Goal: Navigation & Orientation: Understand site structure

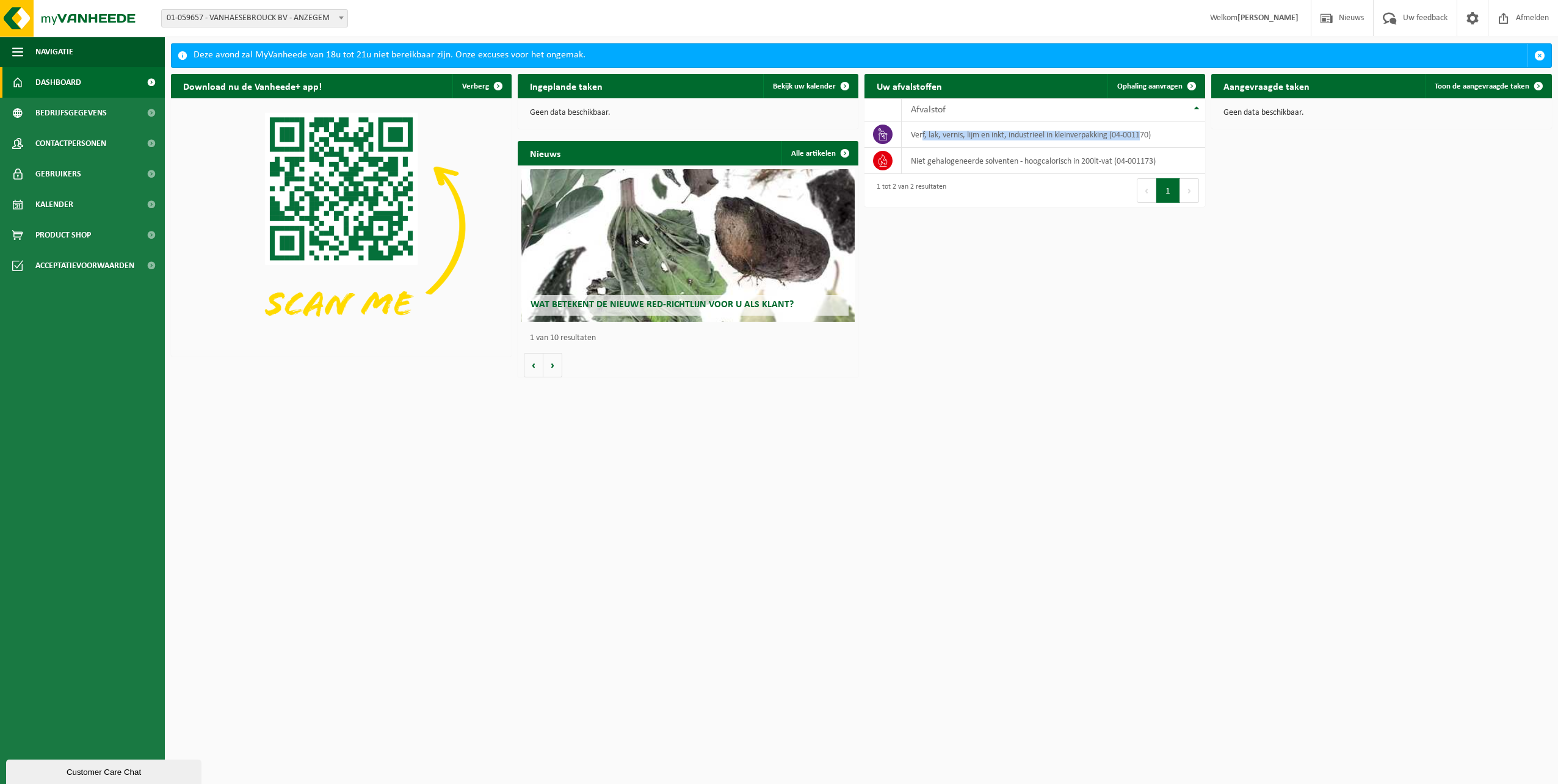
drag, startPoint x: 922, startPoint y: 141, endPoint x: 1000, endPoint y: 292, distance: 170.0
click at [1139, 151] on tbody "verf, lak, vernis, lijm en inkt, industrieel in kleinverpakking (04-001170) nie…" at bounding box center [1034, 148] width 341 height 53
click at [1001, 293] on div "Download nu de Vanheede+ app! Verberg Ingeplande taken Bekijk uw kalender Geen …" at bounding box center [861, 225] width 1387 height 315
click at [57, 235] on span "Product Shop" at bounding box center [63, 235] width 55 height 31
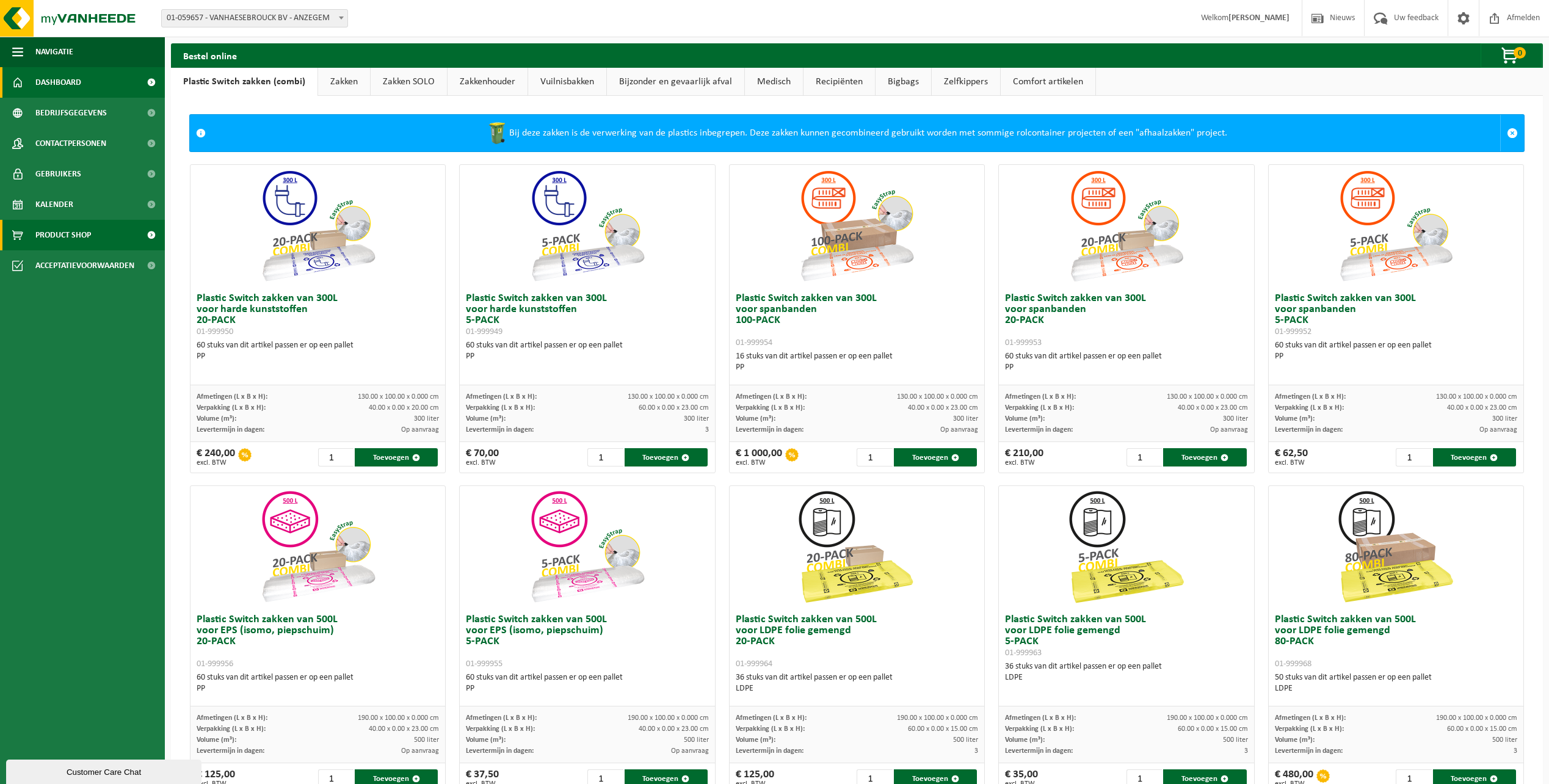
click at [118, 83] on link "Dashboard" at bounding box center [83, 82] width 165 height 31
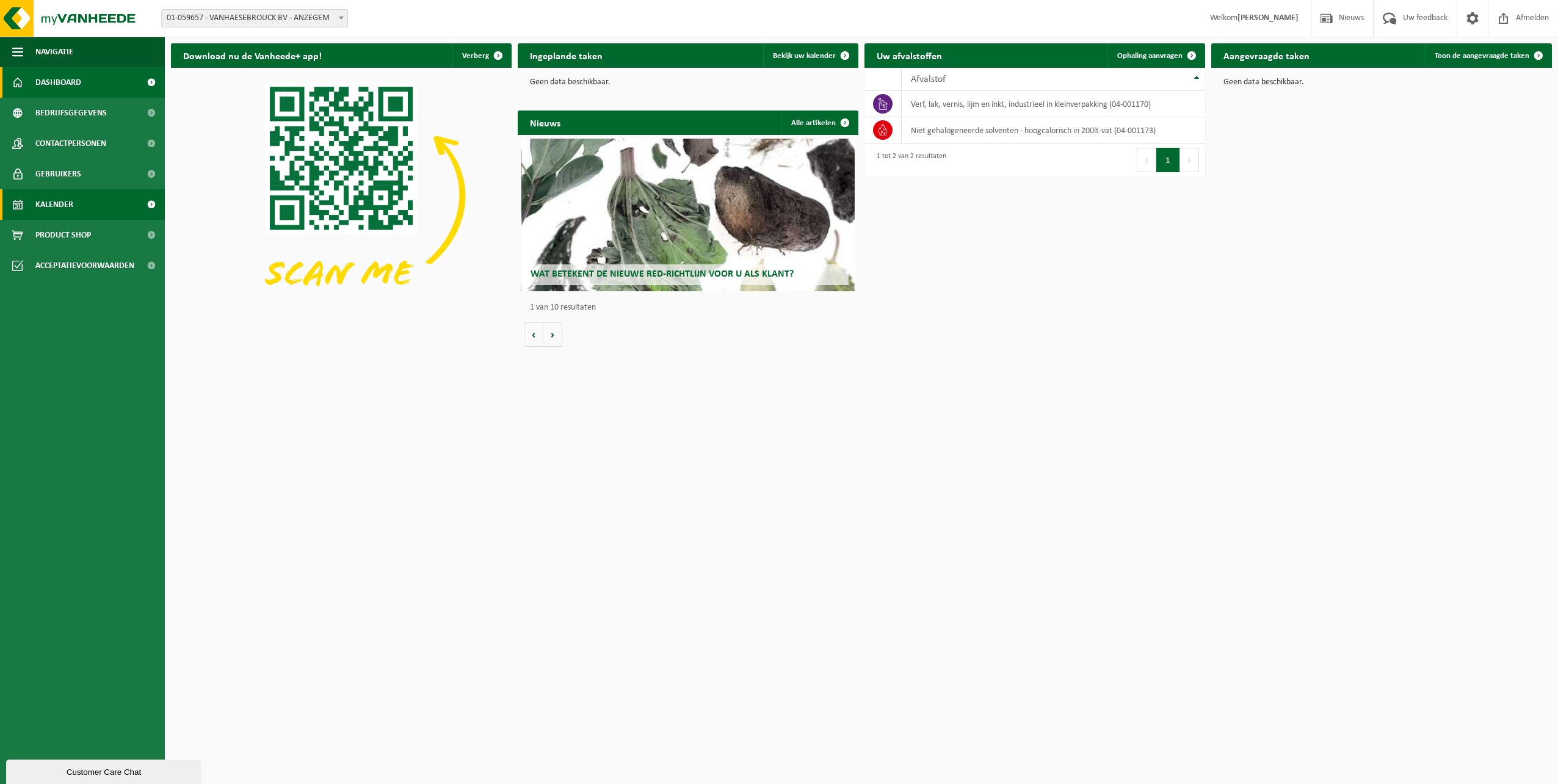
click at [75, 208] on link "Kalender" at bounding box center [82, 205] width 165 height 31
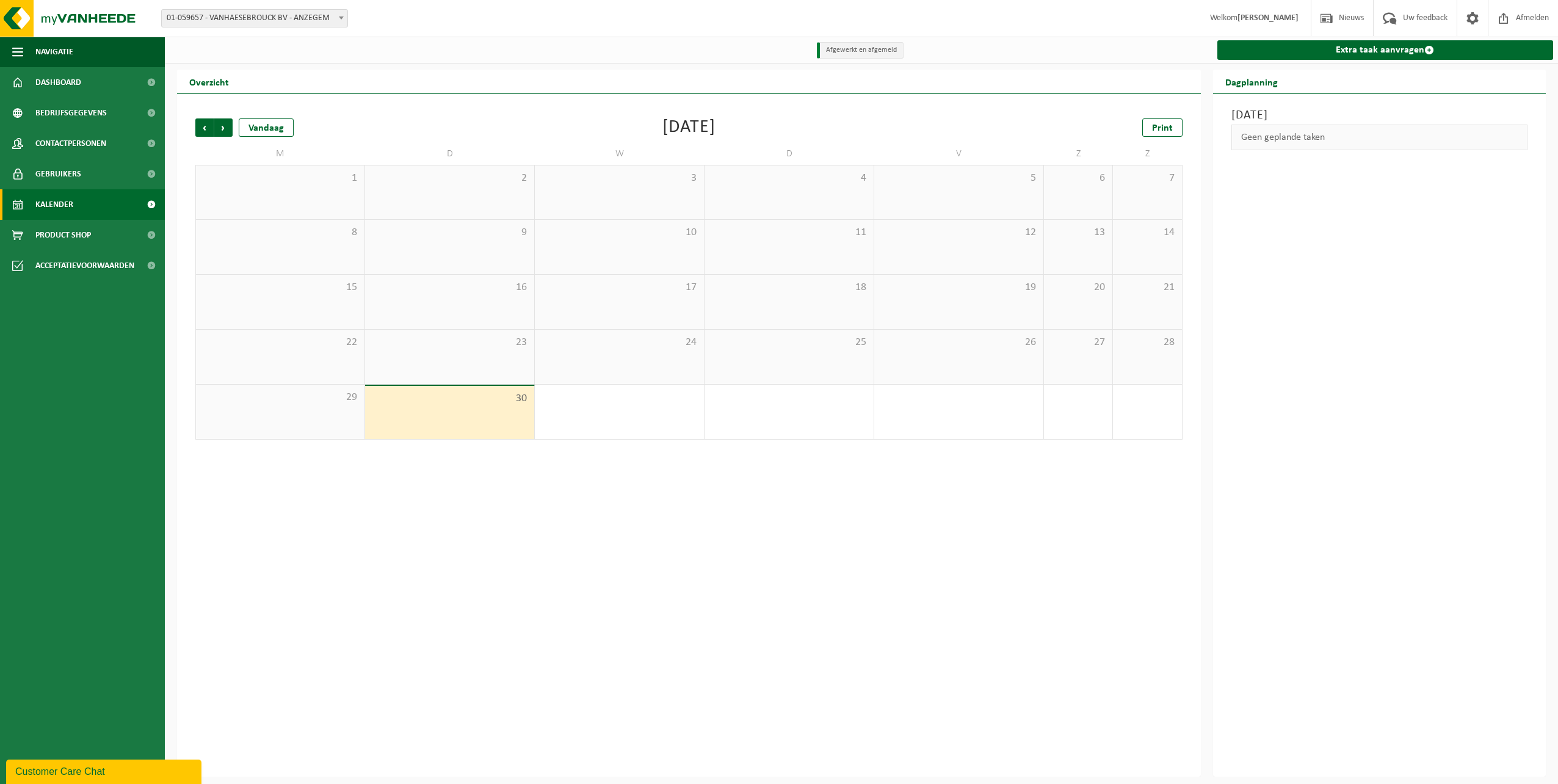
click at [74, 177] on span "Gebruikers" at bounding box center [59, 174] width 46 height 31
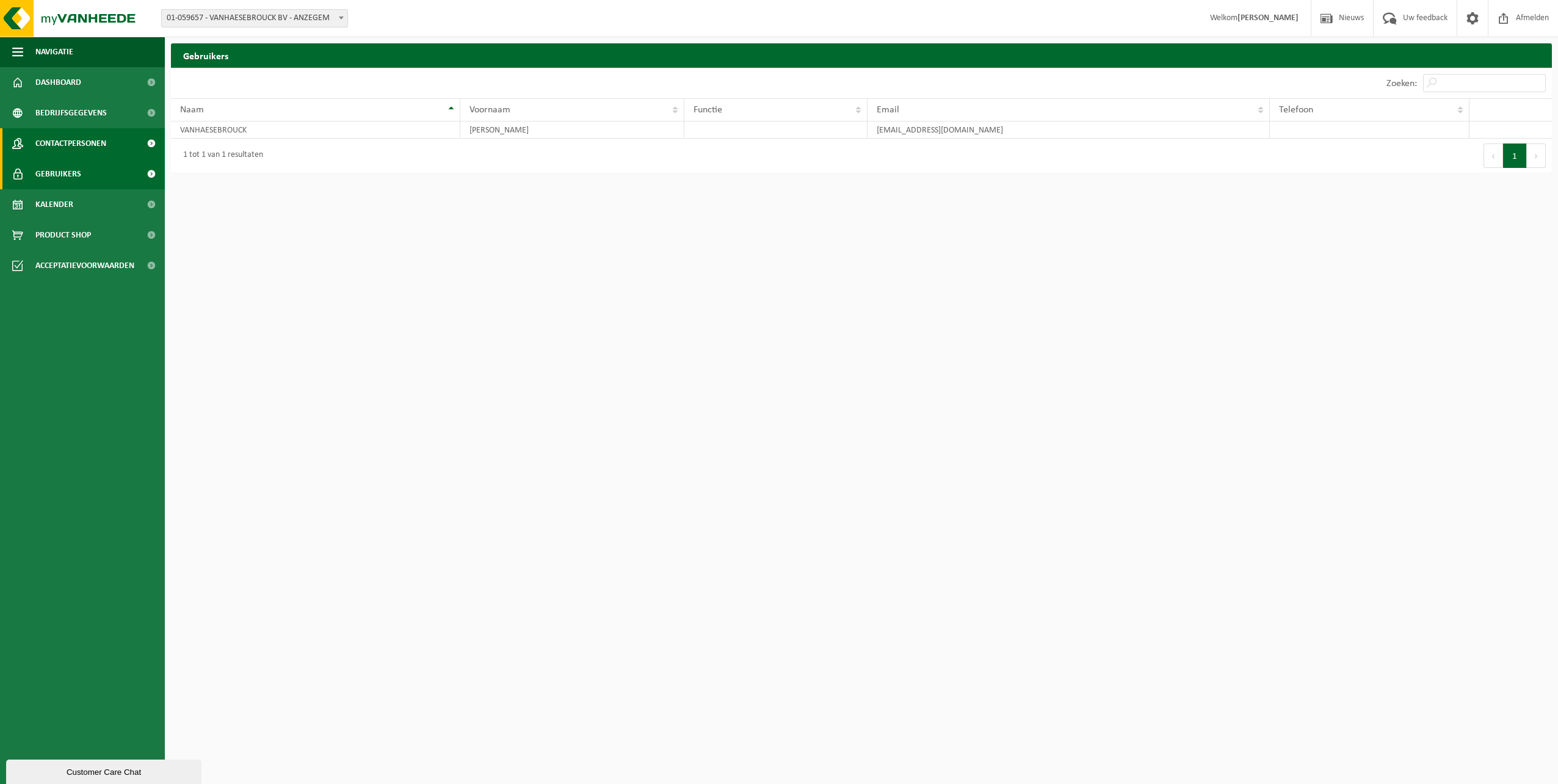
click at [66, 152] on span "Contactpersonen" at bounding box center [71, 144] width 71 height 31
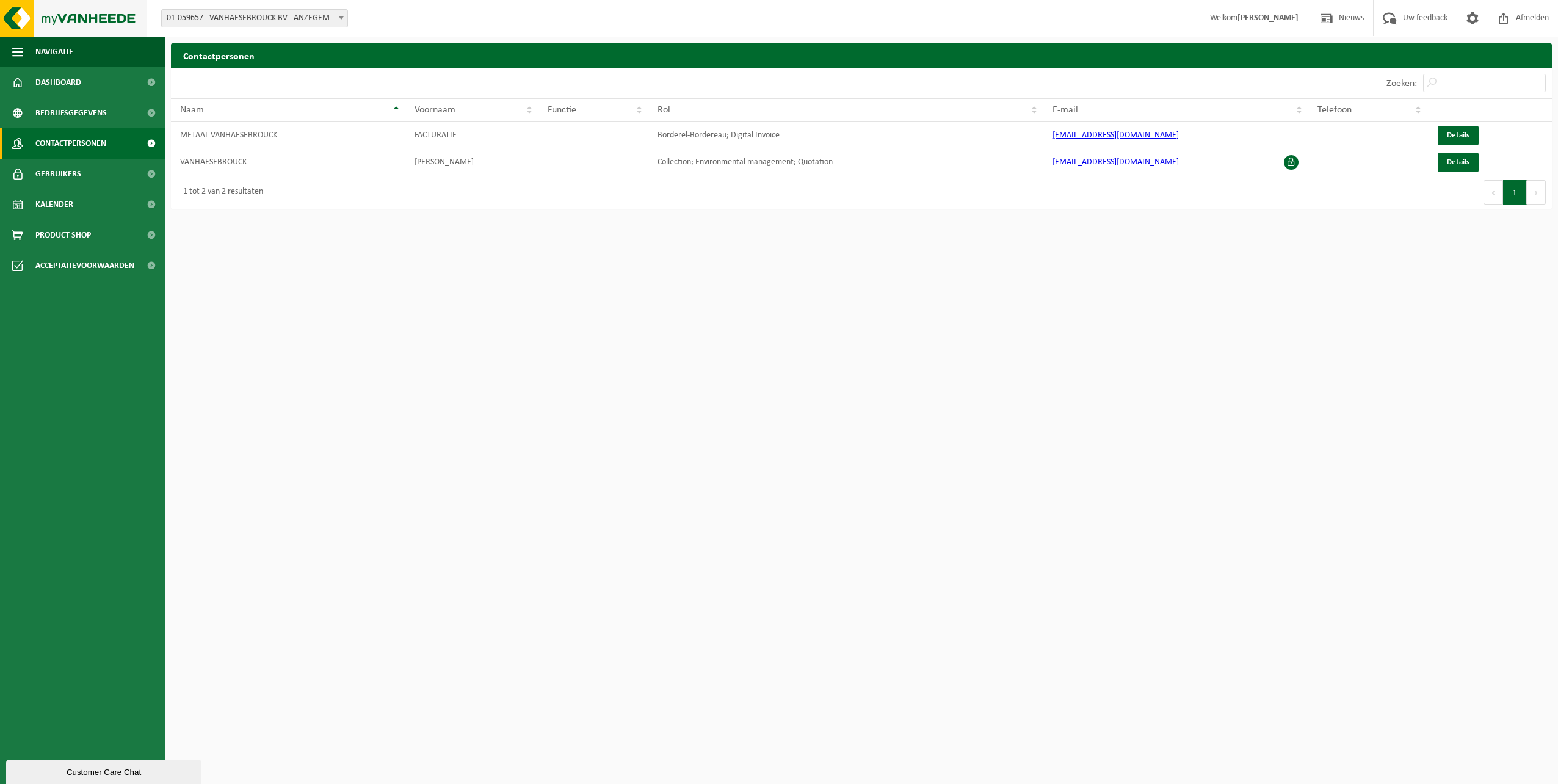
click at [61, 16] on img at bounding box center [73, 18] width 146 height 37
